Goal: Information Seeking & Learning: Learn about a topic

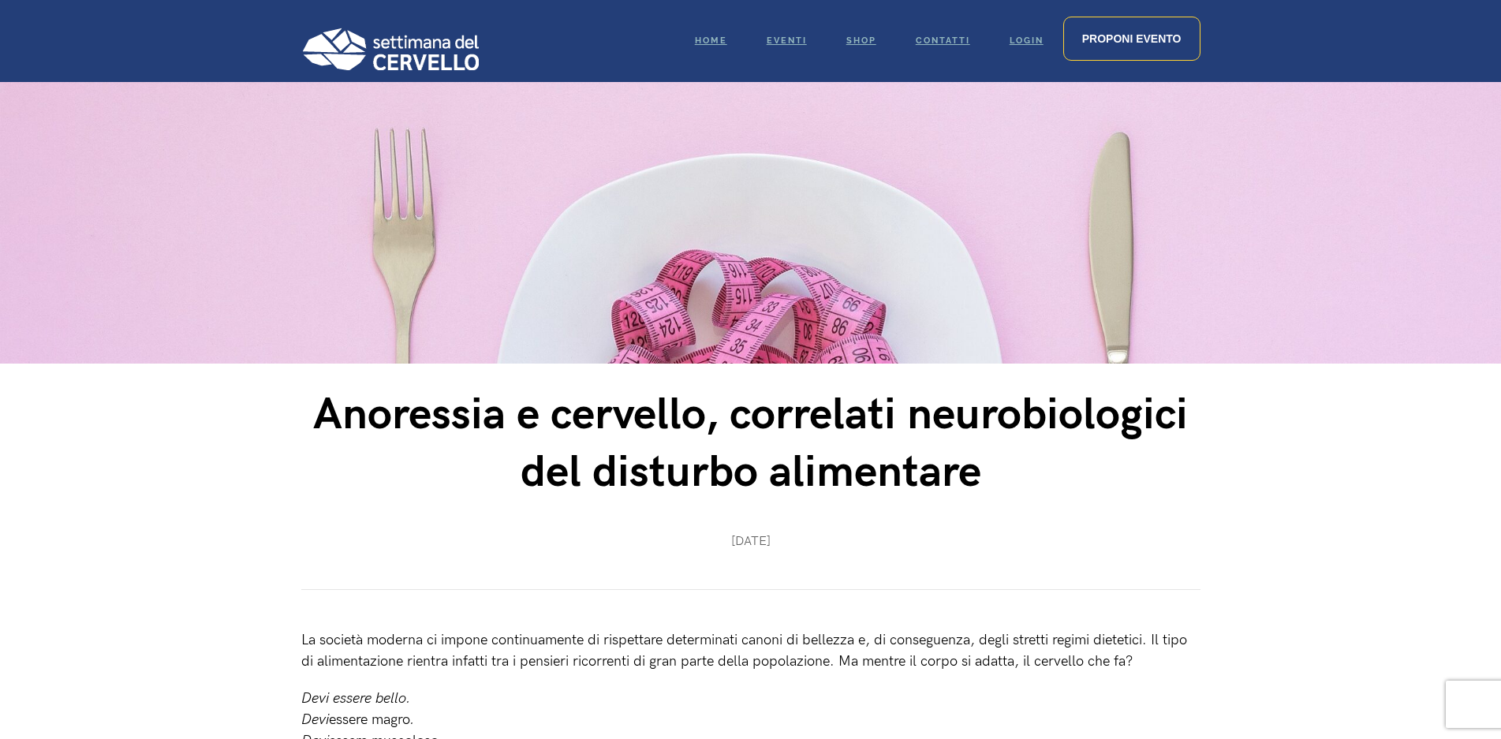
scroll to position [83, 0]
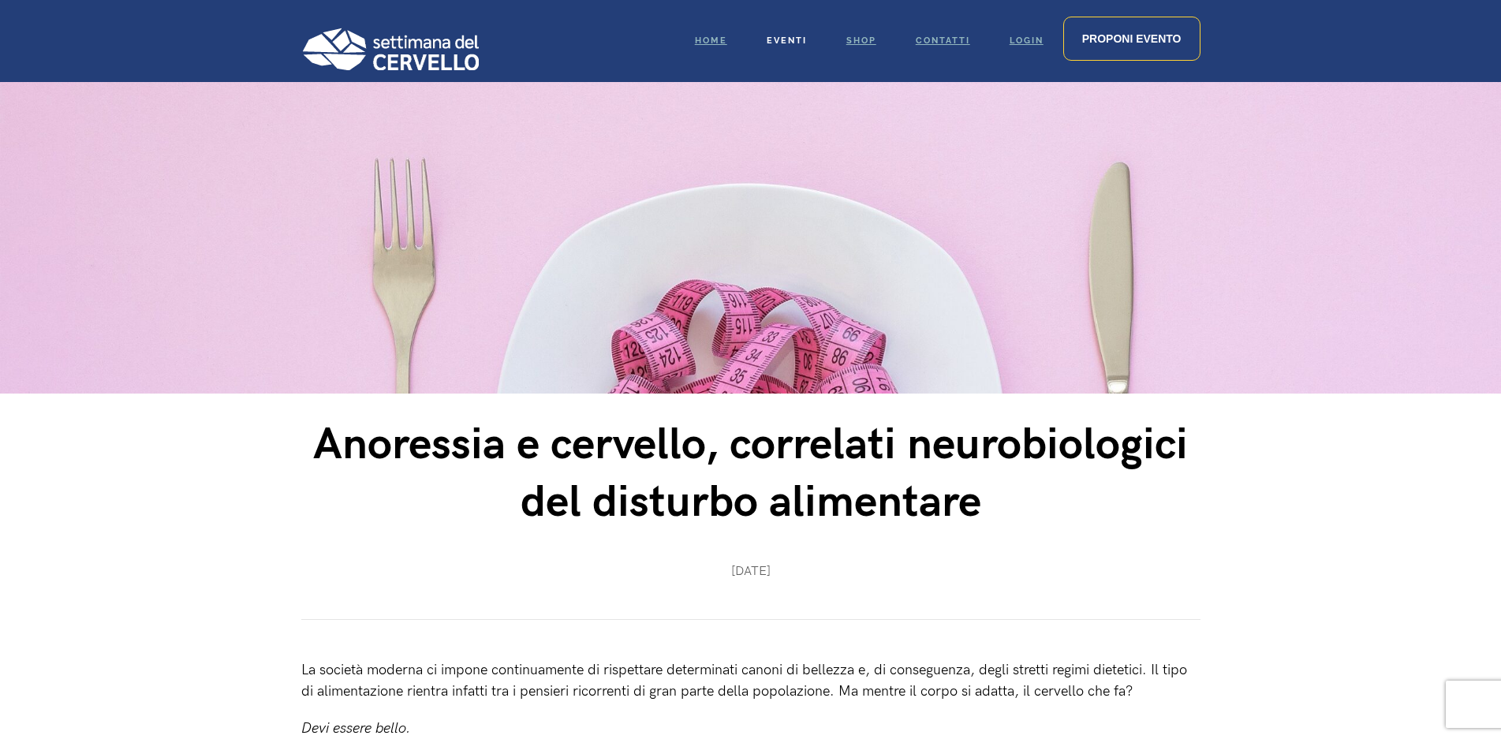
click at [796, 47] on link "Eventi" at bounding box center [787, 41] width 80 height 82
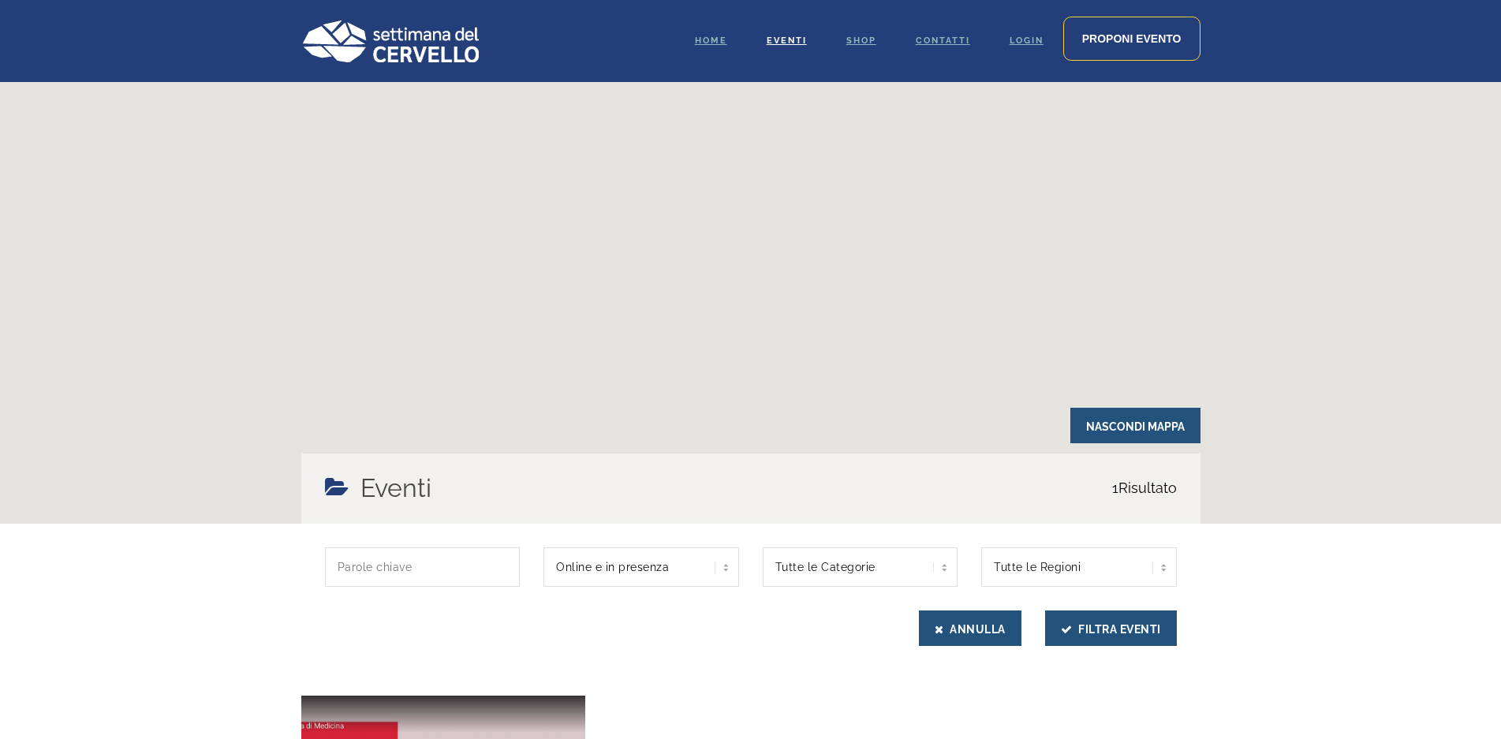
scroll to position [237, 0]
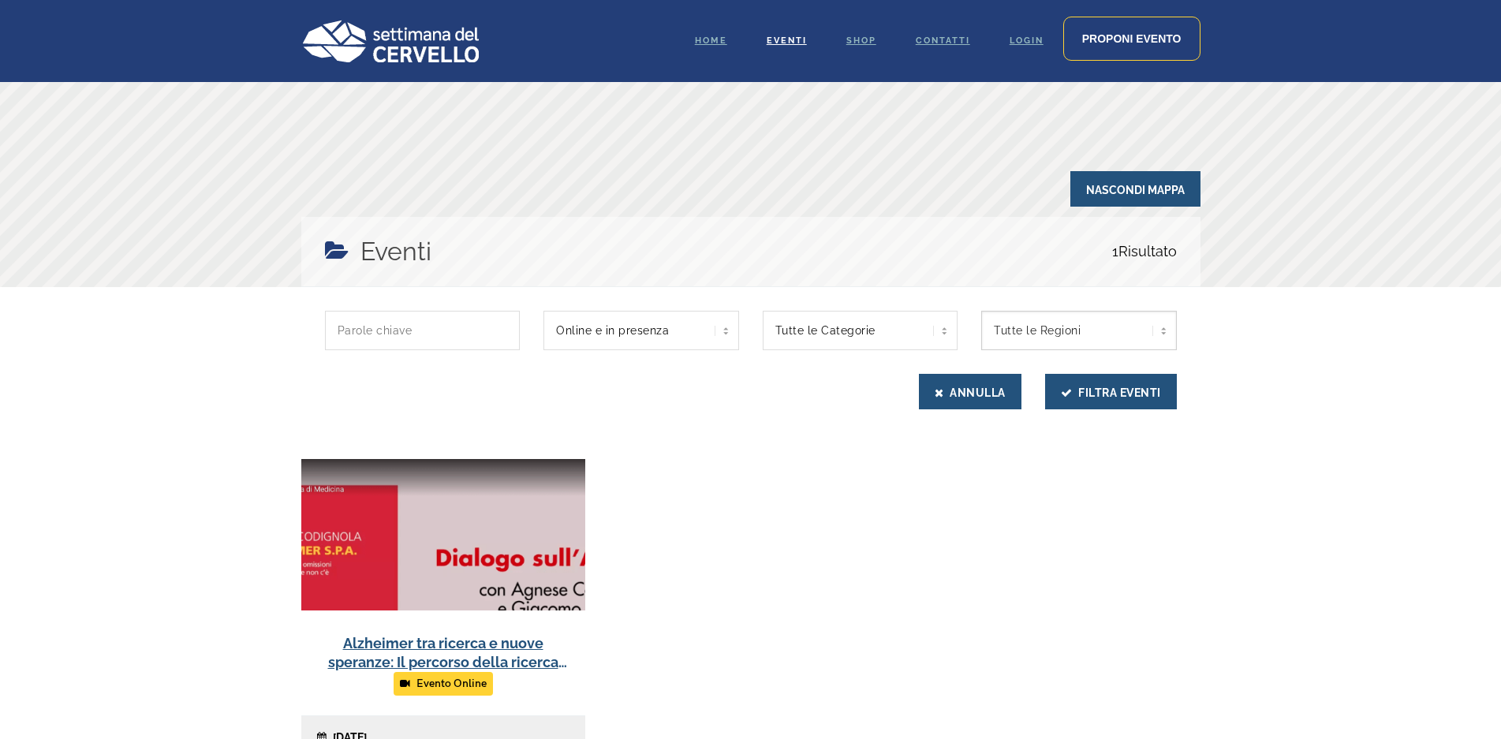
click at [1083, 329] on select "Tutte le Regioni Piemonte" at bounding box center [1079, 330] width 196 height 39
click at [938, 550] on div "Alzheimer tra ricerca e nuove speranze: Il percorso della ricerca sulla malatti…" at bounding box center [750, 621] width 923 height 324
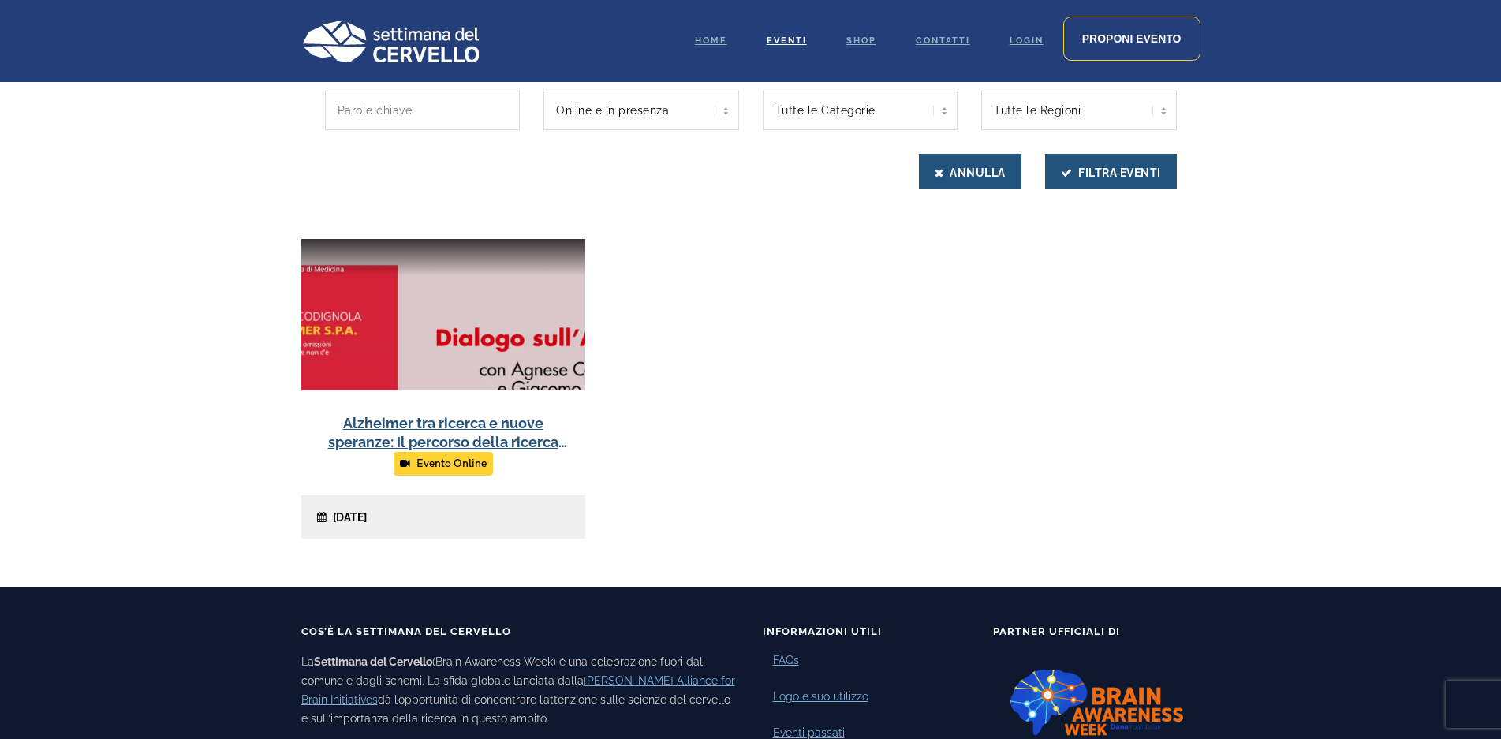
scroll to position [473, 0]
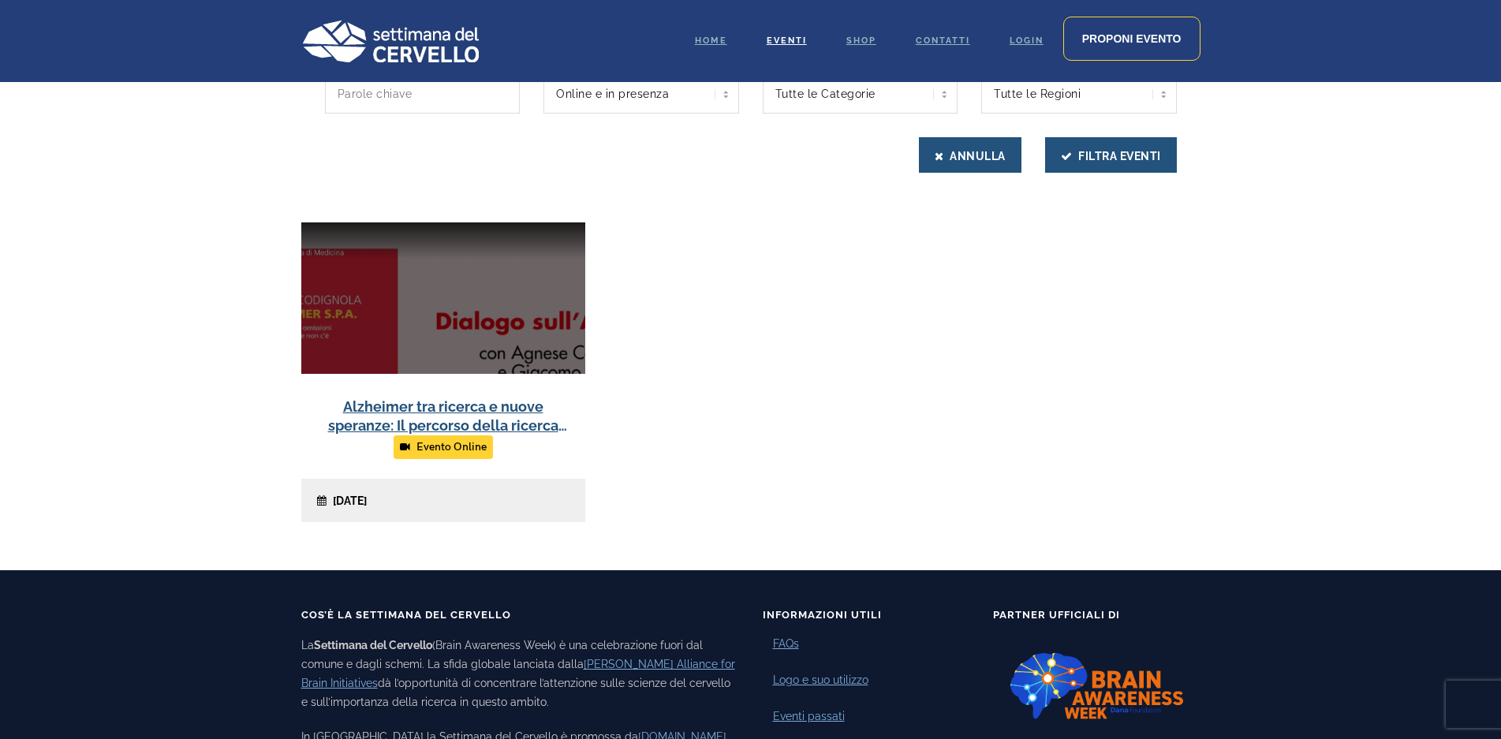
click at [495, 419] on link at bounding box center [443, 372] width 284 height 300
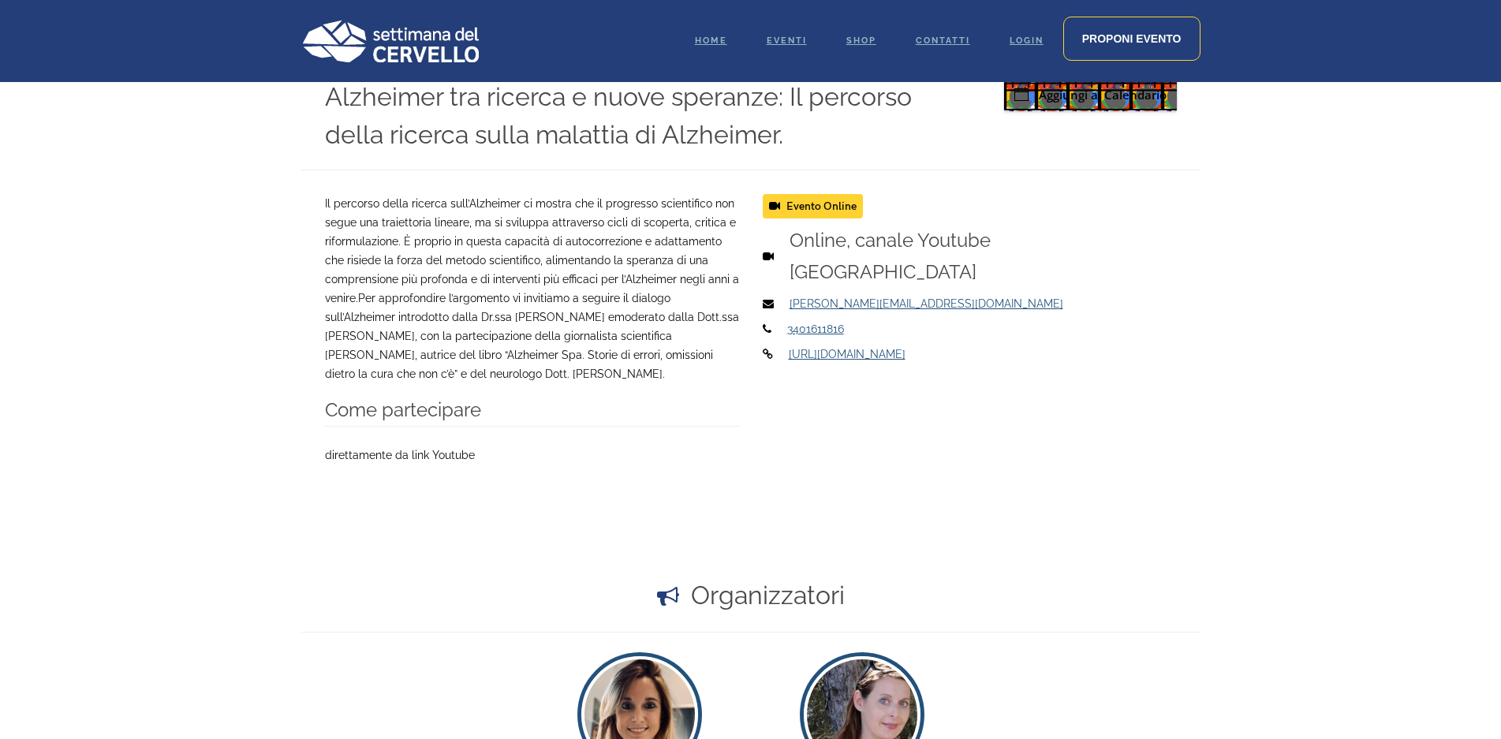
scroll to position [710, 0]
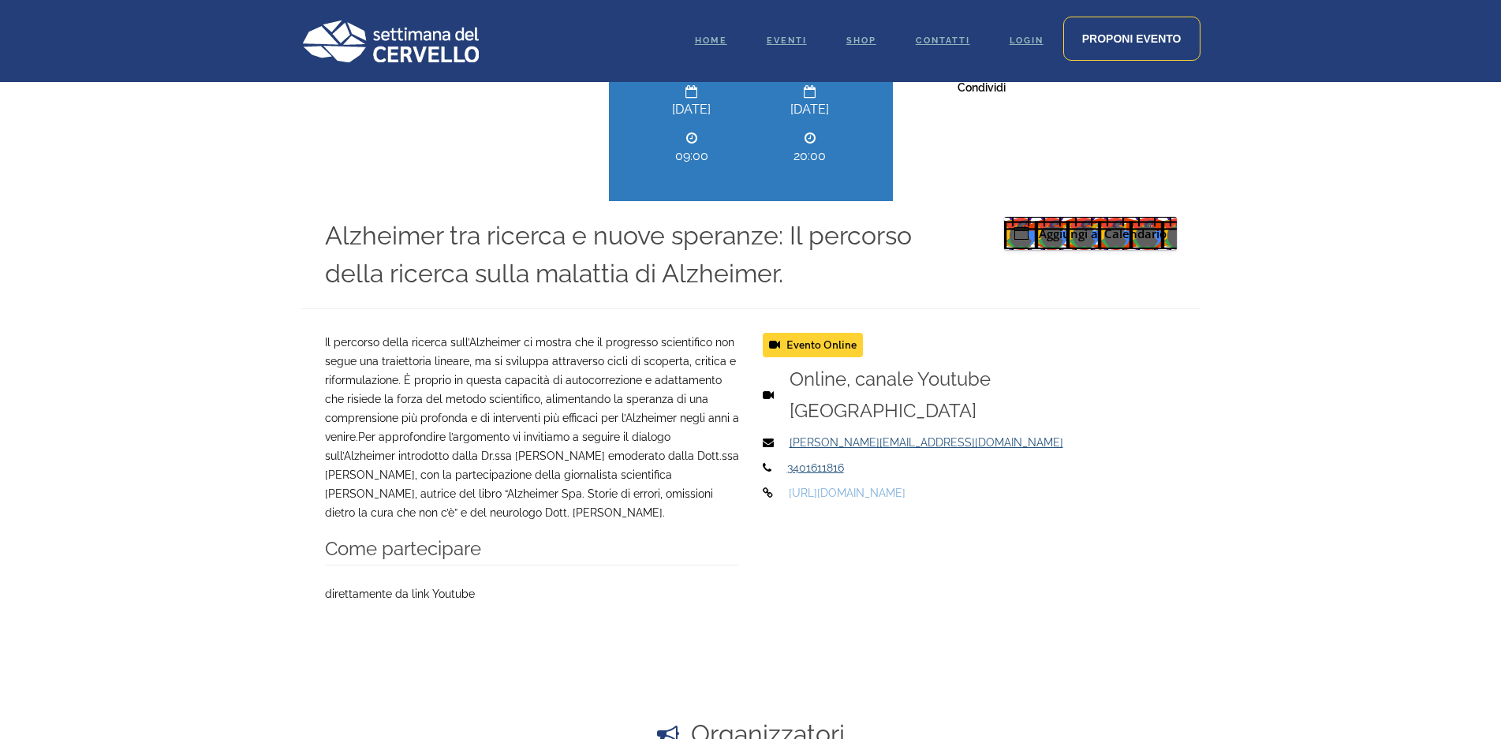
click at [851, 496] on link "https://youtu.be/R5uDsqXudhc" at bounding box center [847, 493] width 117 height 13
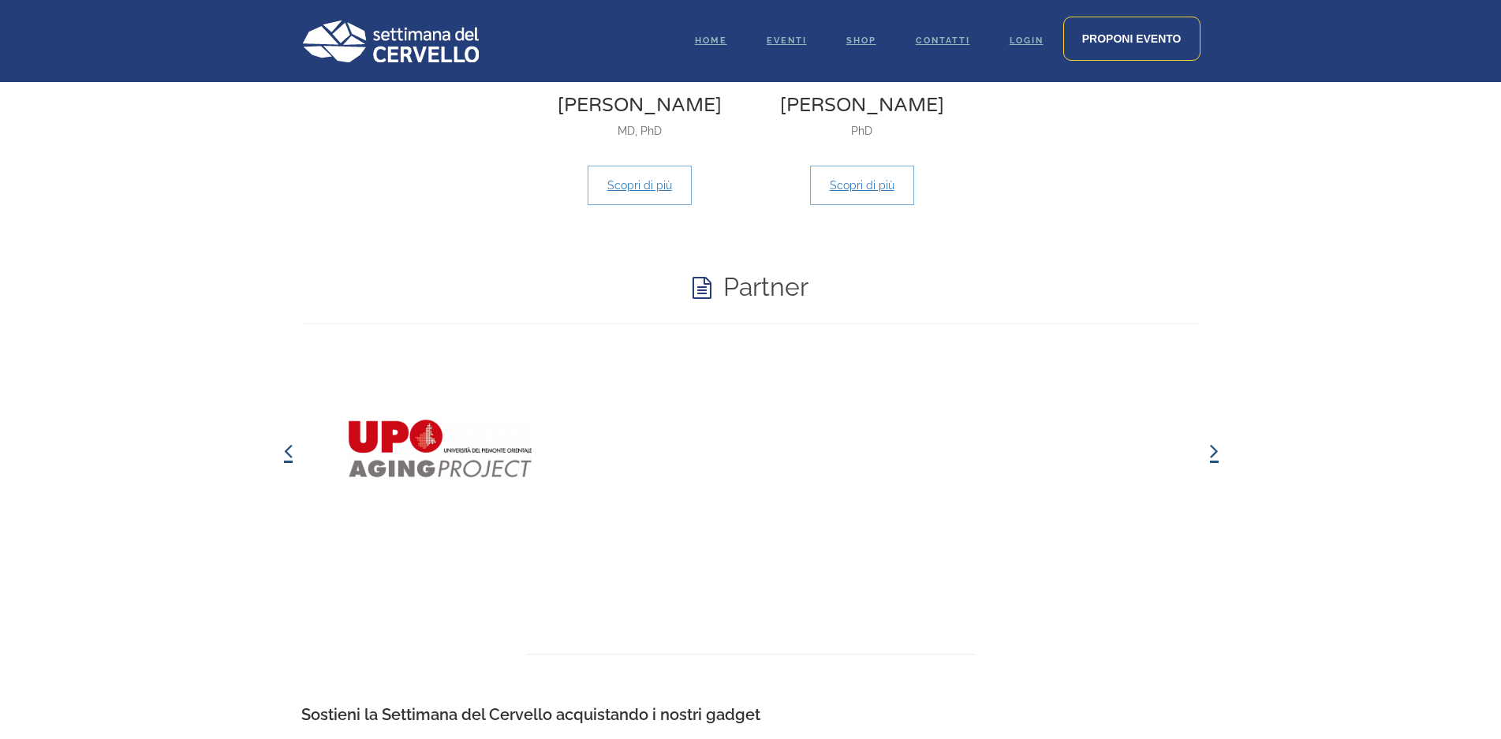
scroll to position [1814, 0]
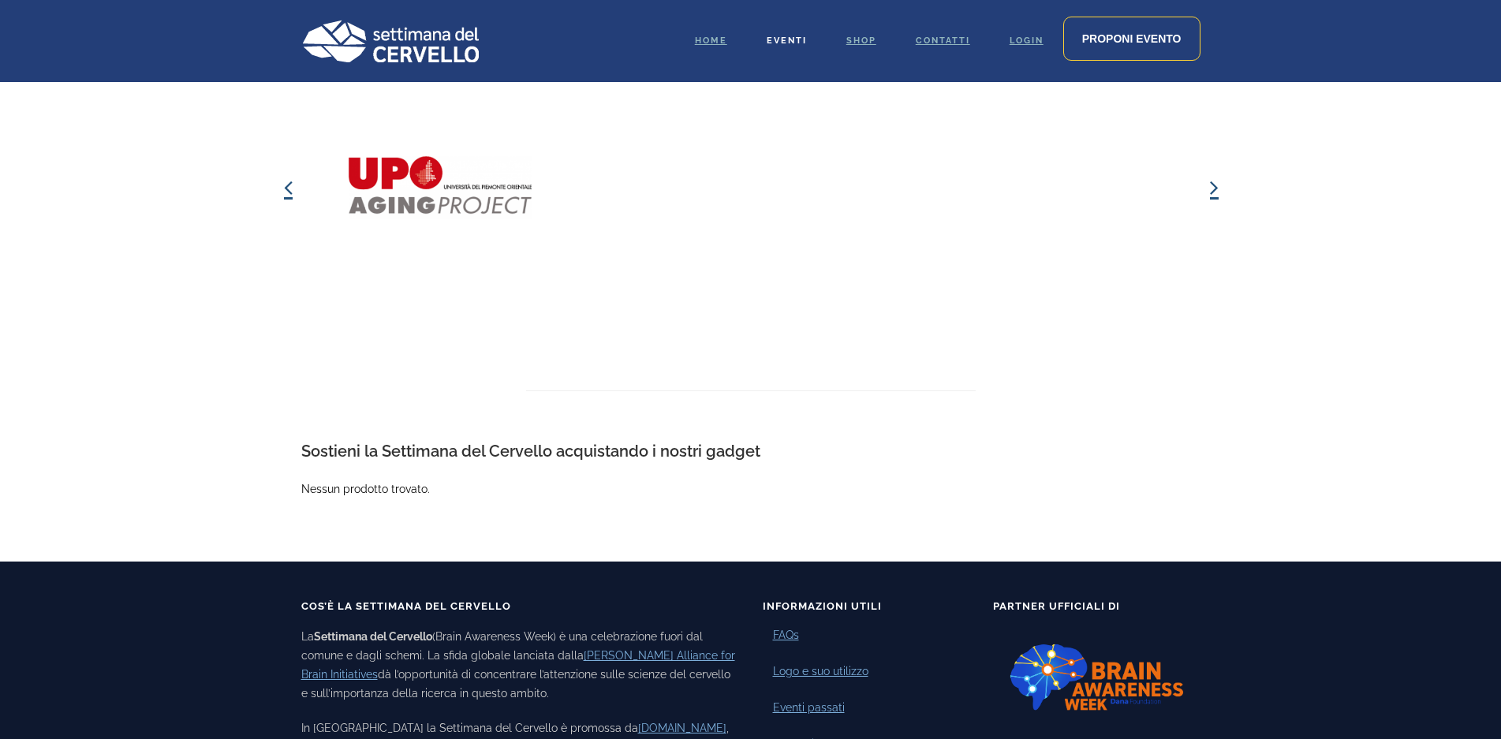
click at [792, 36] on span "Eventi" at bounding box center [786, 40] width 40 height 10
click at [714, 43] on span "Home" at bounding box center [711, 40] width 32 height 10
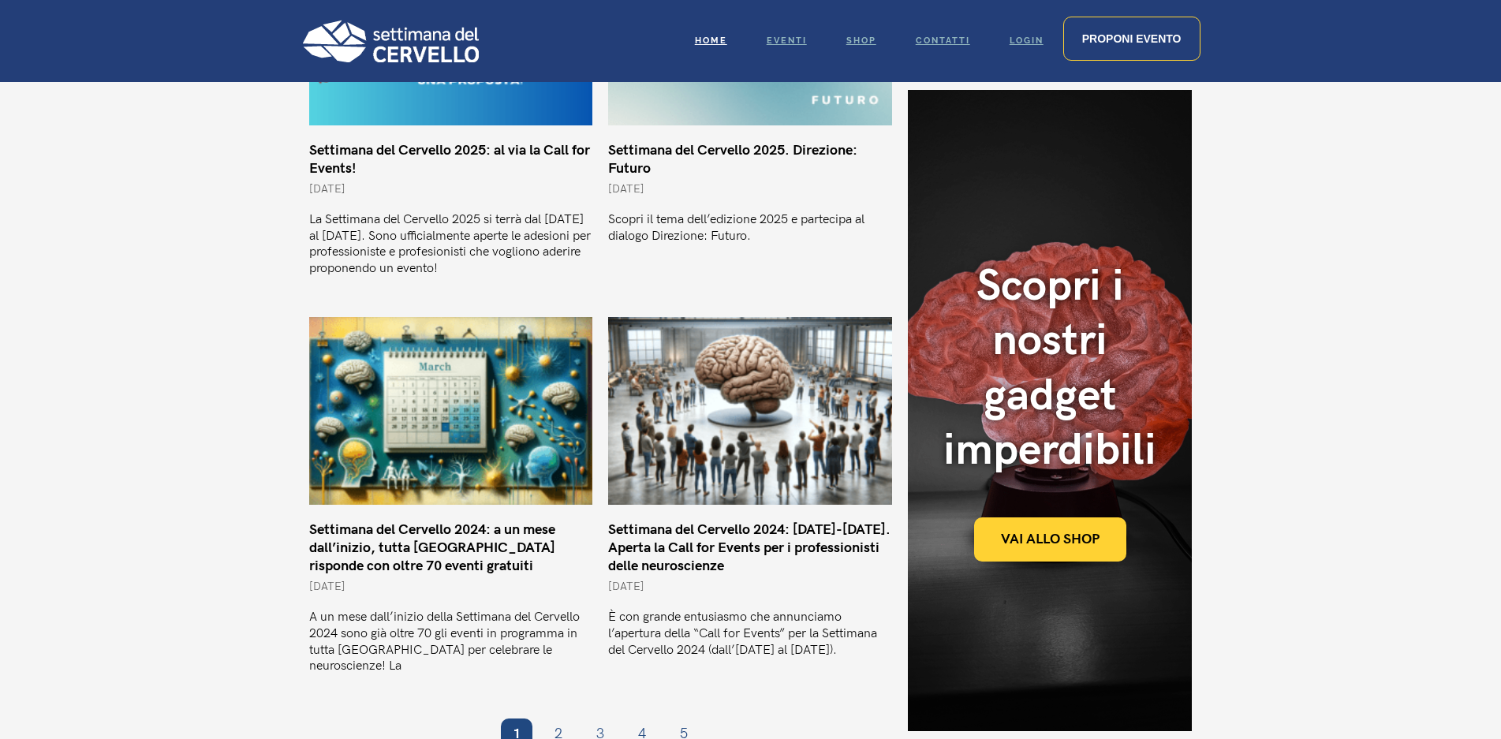
scroll to position [1104, 0]
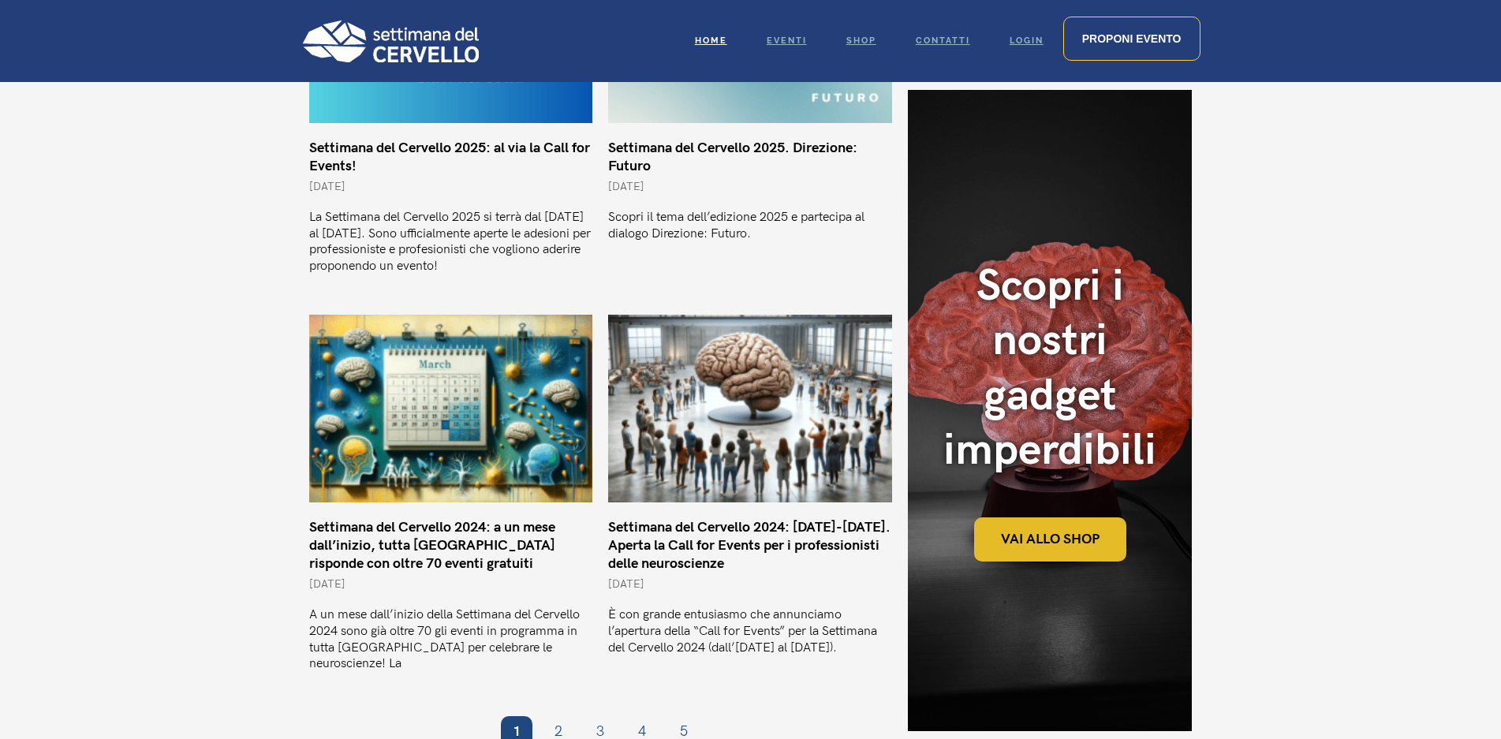
click at [1028, 531] on link "Vai allo shop" at bounding box center [1050, 539] width 152 height 44
